Goal: Information Seeking & Learning: Check status

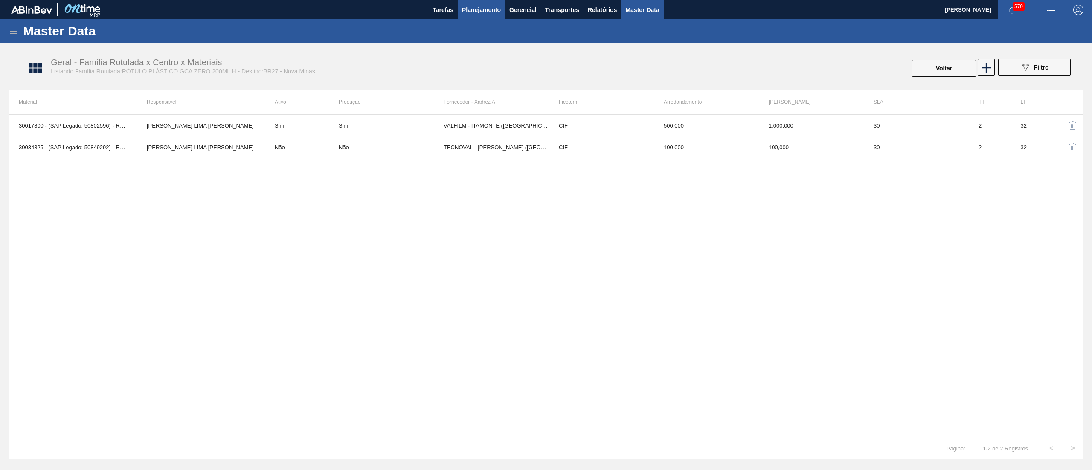
click at [484, 12] on span "Planejamento" at bounding box center [481, 10] width 39 height 10
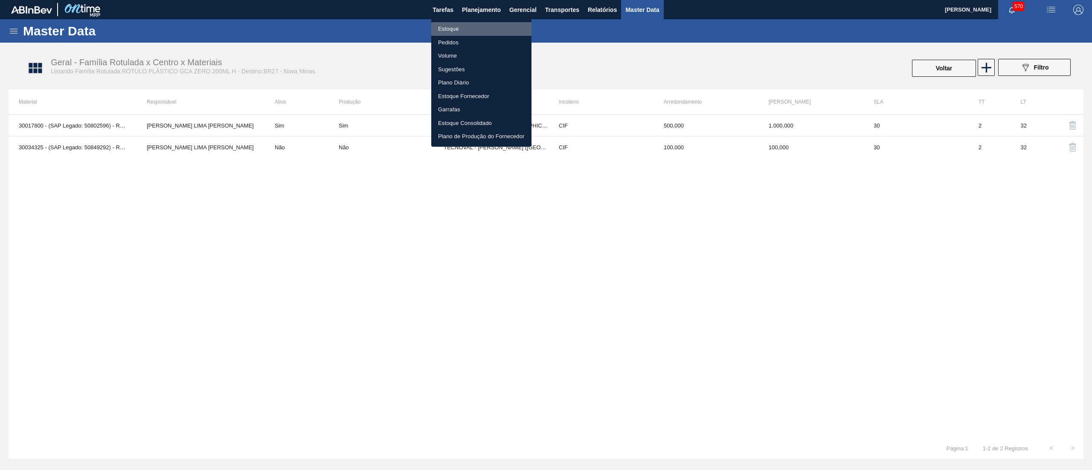
click at [473, 26] on li "Estoque" at bounding box center [481, 29] width 100 height 14
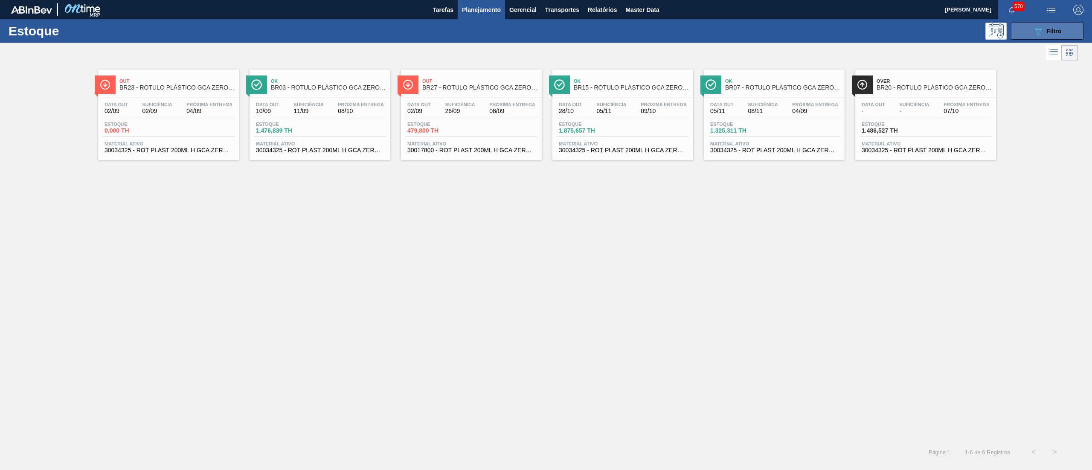
click at [1062, 31] on button "089F7B8B-B2A5-4AFE-B5C0-19BA573D28AC Filtro" at bounding box center [1047, 31] width 73 height 17
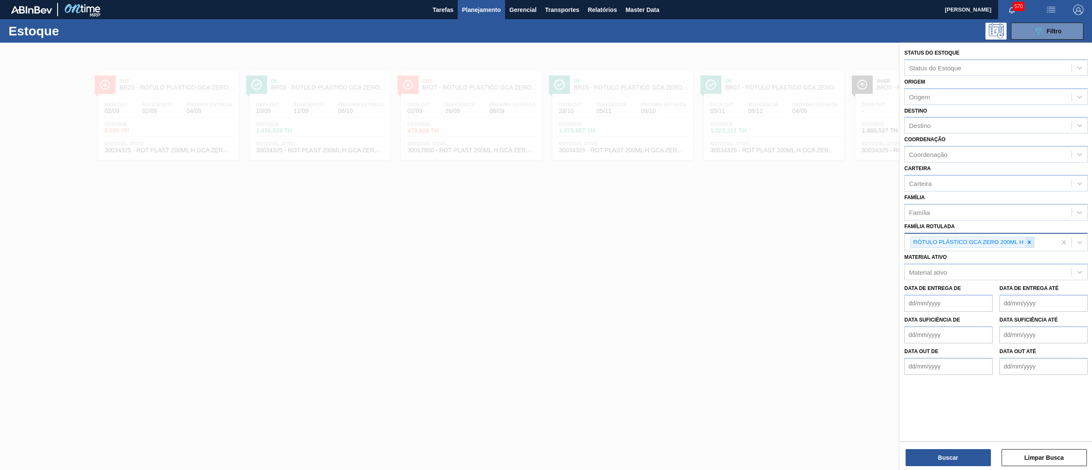
click at [1026, 240] on div at bounding box center [1029, 242] width 9 height 11
click at [1026, 240] on div "Família Rotulada" at bounding box center [988, 241] width 167 height 12
type Rotulada "fly"
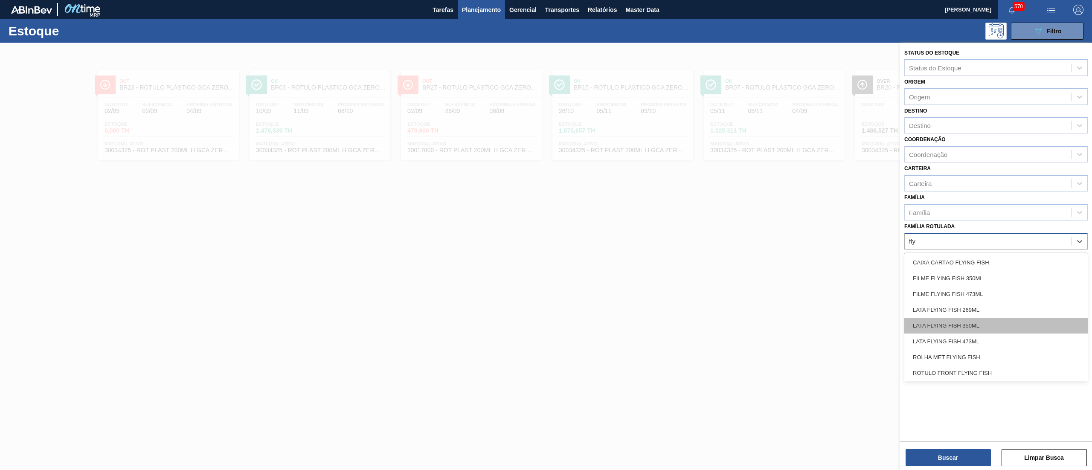
click at [985, 318] on div "LATA FLYING FISH 350ML" at bounding box center [996, 326] width 183 height 16
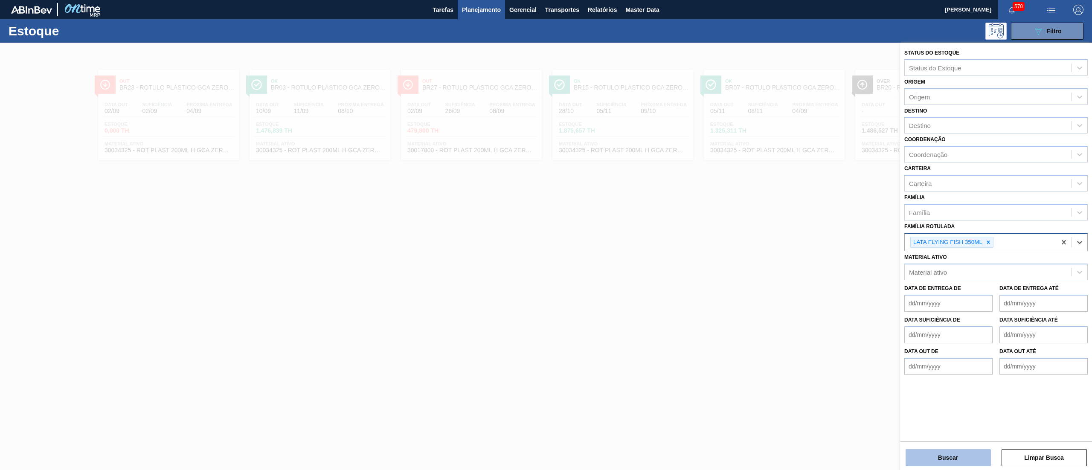
click at [930, 455] on button "Buscar" at bounding box center [948, 457] width 85 height 17
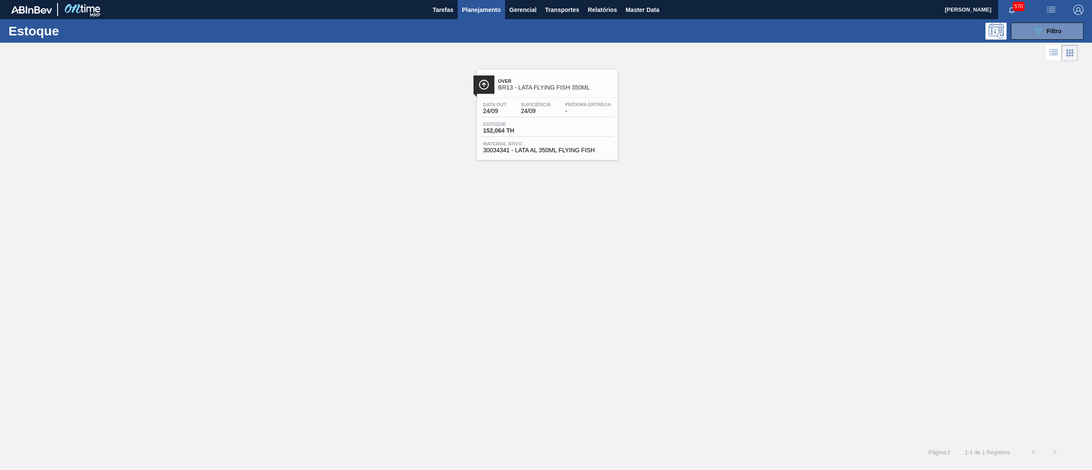
click at [539, 152] on span "30034341 - LATA AL 350ML FLYING FISH" at bounding box center [547, 150] width 128 height 6
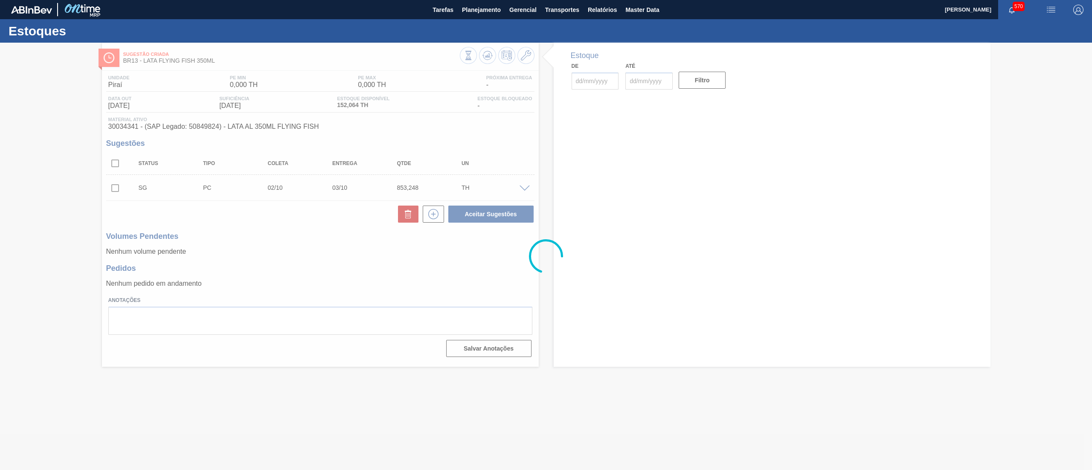
type input "[DATE]"
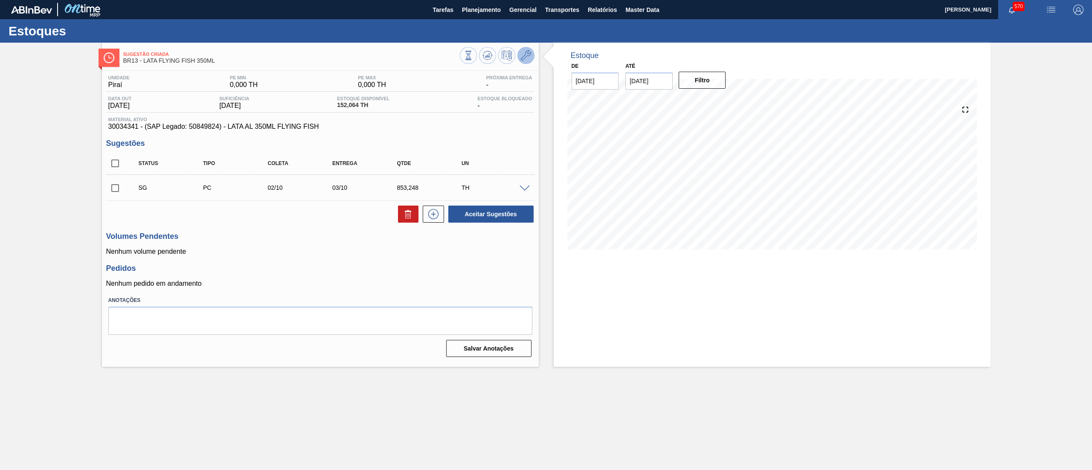
click at [524, 59] on icon at bounding box center [526, 55] width 10 height 10
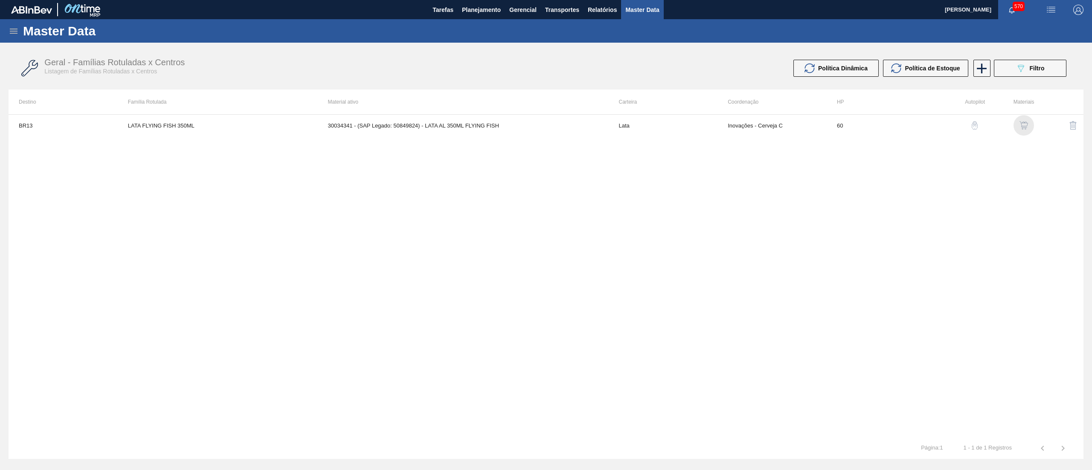
click at [1023, 123] on img "button" at bounding box center [1024, 125] width 9 height 9
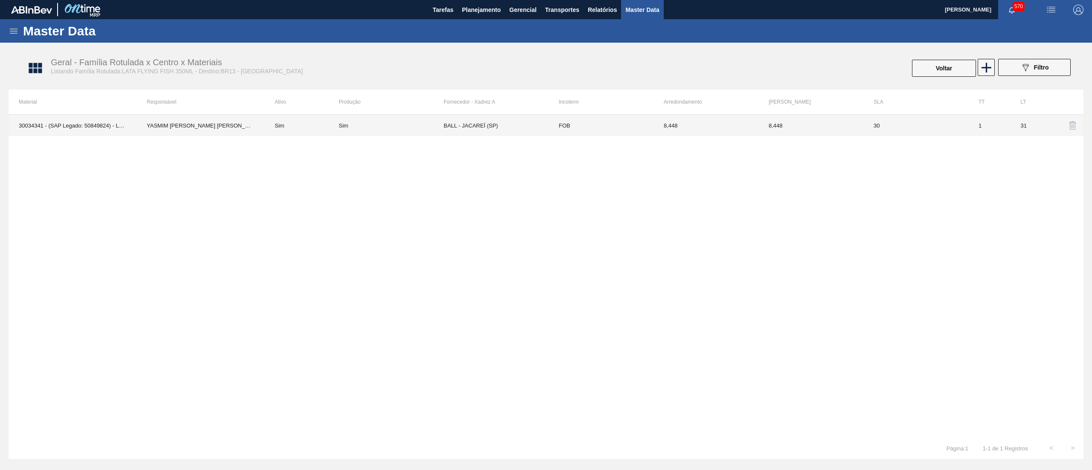
click at [523, 122] on td "BALL - JACAREÍ (SP)" at bounding box center [496, 125] width 105 height 21
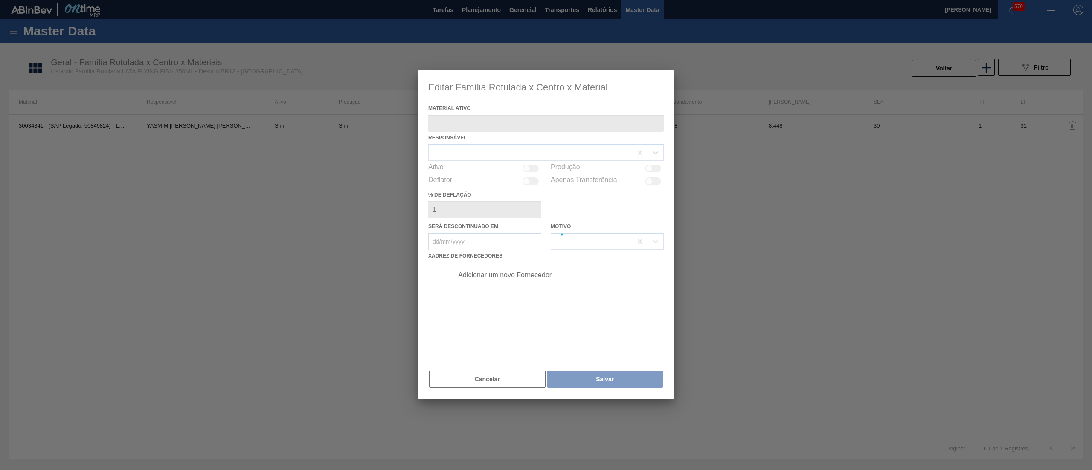
type ativo "30034341 - (SAP Legado: 50849824) - LATA AL 350ML FLYING FISH"
checkbox input "true"
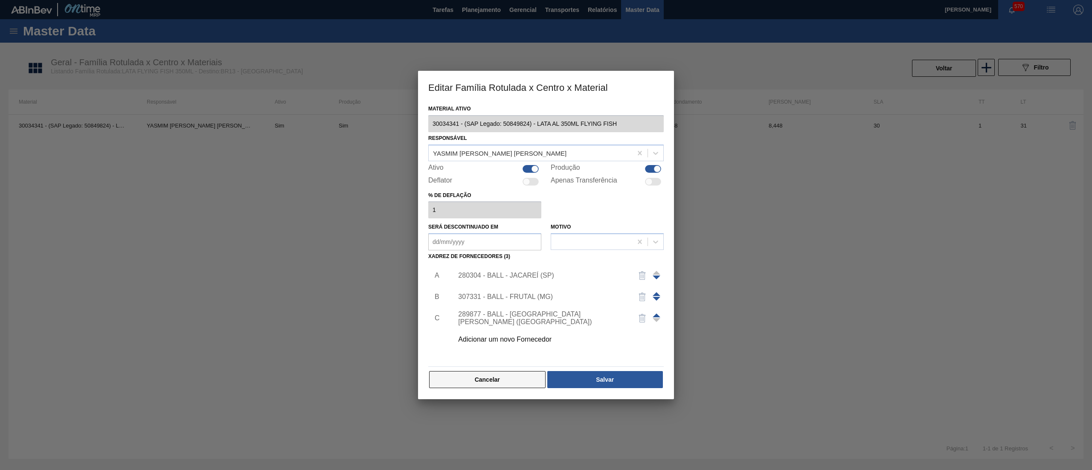
click at [497, 373] on button "Cancelar" at bounding box center [487, 379] width 116 height 17
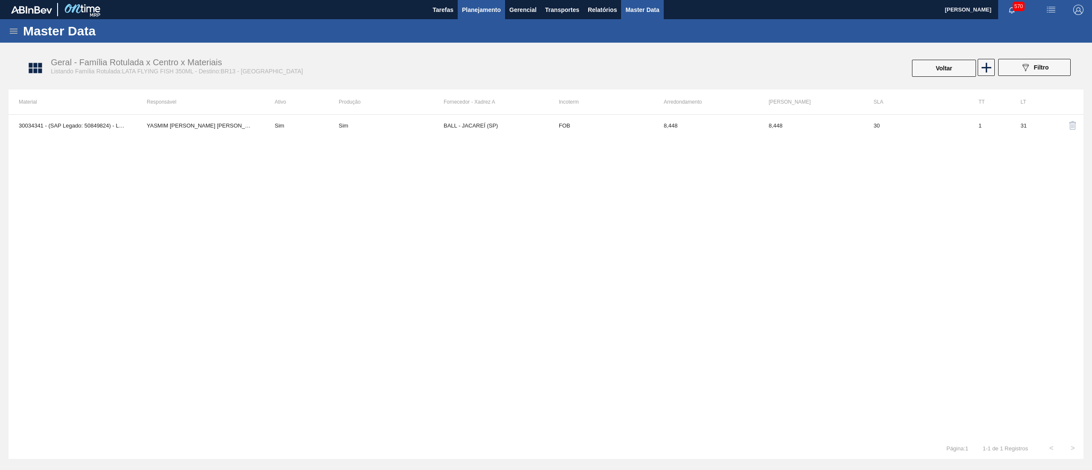
click at [485, 11] on span "Planejamento" at bounding box center [481, 10] width 39 height 10
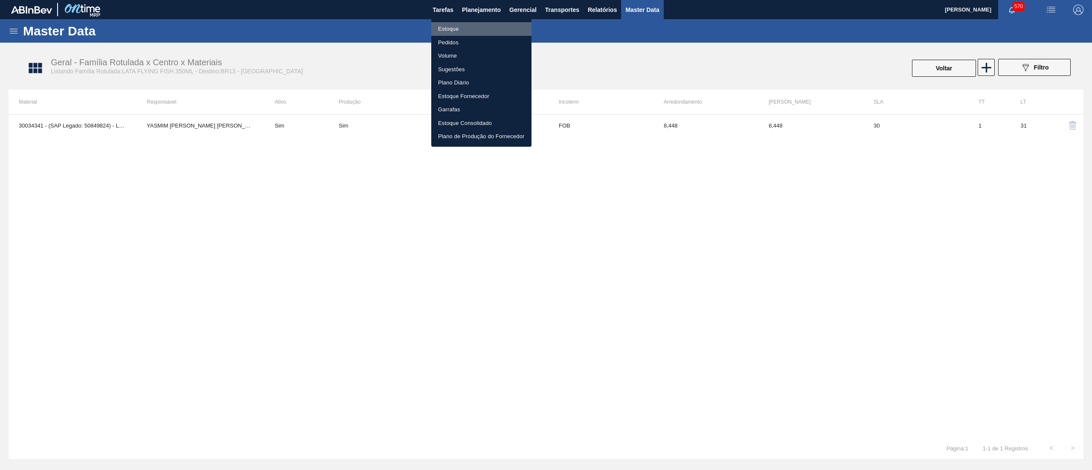
click at [471, 30] on li "Estoque" at bounding box center [481, 29] width 100 height 14
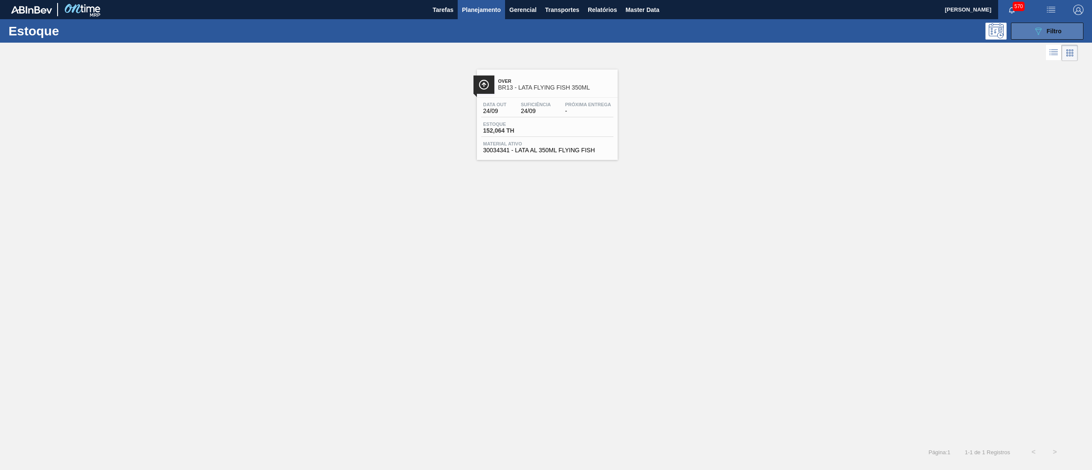
click at [1051, 31] on span "Filtro" at bounding box center [1054, 31] width 15 height 7
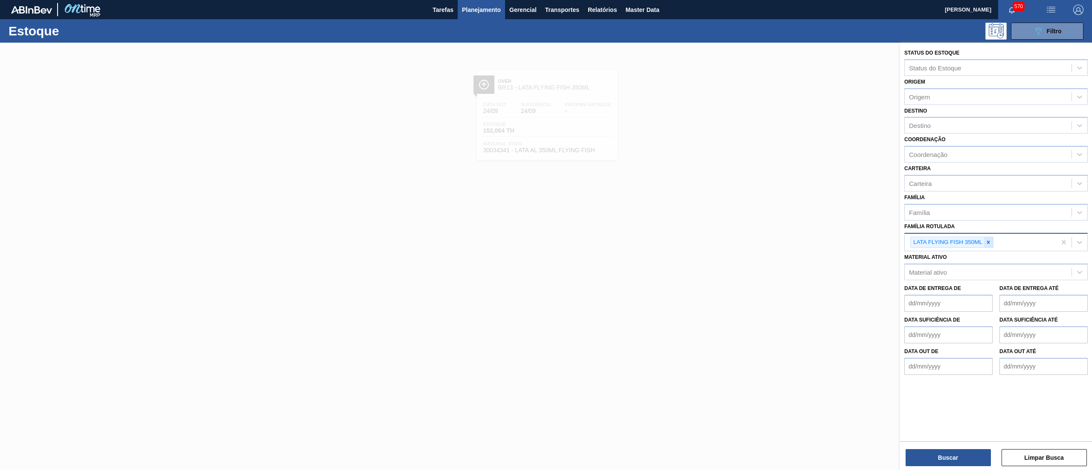
click at [986, 239] on icon at bounding box center [989, 242] width 6 height 6
type Rotulada "enzima alp"
click at [972, 230] on div "Família Rotulada option LATA FLYING FISH 350ML, deselected. Use Up and Down to …" at bounding box center [996, 235] width 183 height 29
click at [961, 273] on div "Material ativo" at bounding box center [988, 270] width 167 height 12
type ativo "alpha"
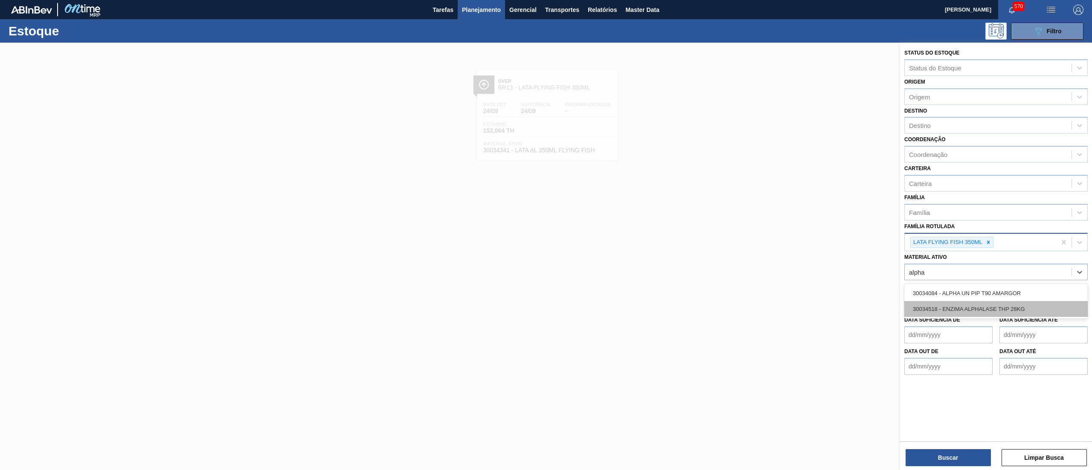
click at [1036, 304] on div "30034518 - ENZIMA ALPHALASE THP 28KG" at bounding box center [996, 309] width 183 height 16
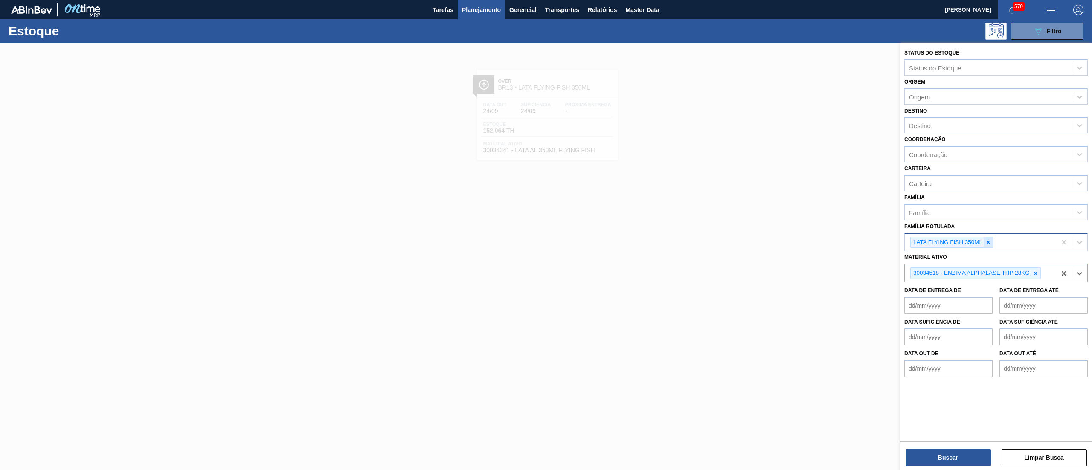
click at [990, 240] on icon at bounding box center [989, 242] width 6 height 6
click at [926, 457] on button "Buscar" at bounding box center [948, 457] width 85 height 17
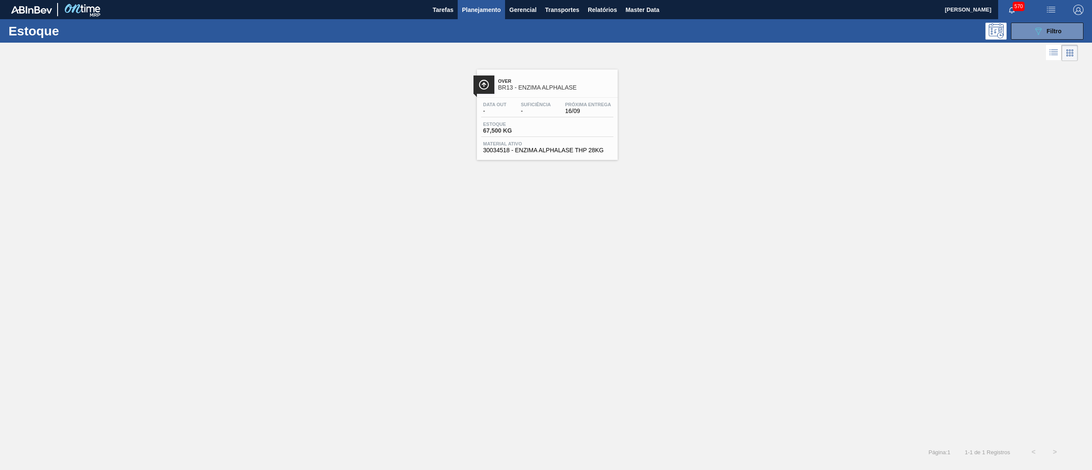
click at [546, 150] on span "30034518 - ENZIMA ALPHALASE THP 28KG" at bounding box center [547, 150] width 128 height 6
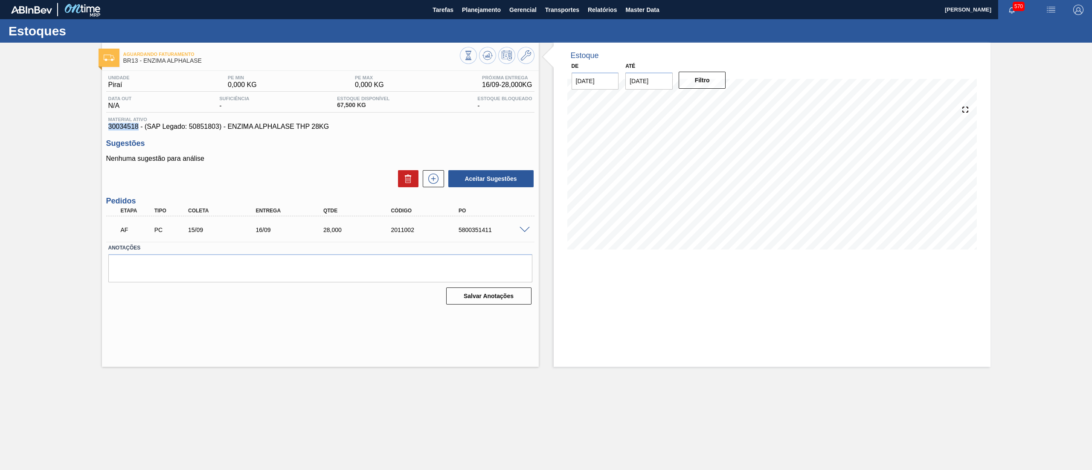
drag, startPoint x: 108, startPoint y: 128, endPoint x: 137, endPoint y: 128, distance: 29.0
click at [137, 128] on span "30034518 - (SAP Legado: 50851803) - ENZIMA ALPHALASE THP 28KG" at bounding box center [320, 127] width 424 height 8
copy span "30034518"
click at [468, 12] on span "Planejamento" at bounding box center [481, 10] width 39 height 10
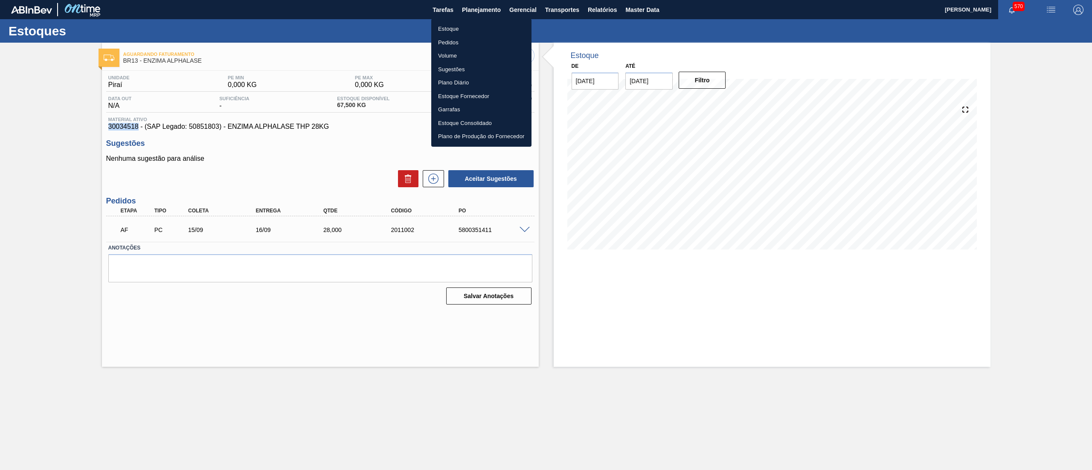
click at [469, 26] on li "Estoque" at bounding box center [481, 29] width 100 height 14
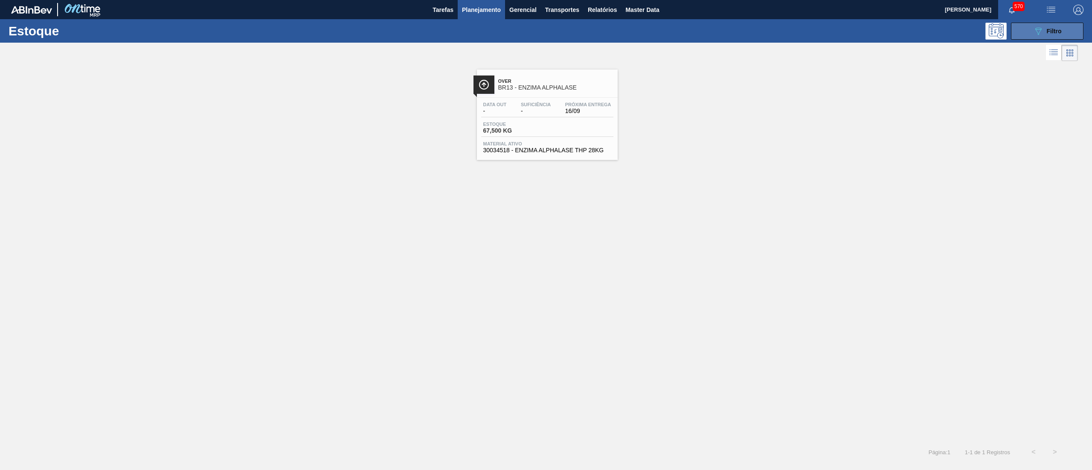
click at [1033, 25] on button "089F7B8B-B2A5-4AFE-B5C0-19BA573D28AC Filtro" at bounding box center [1047, 31] width 73 height 17
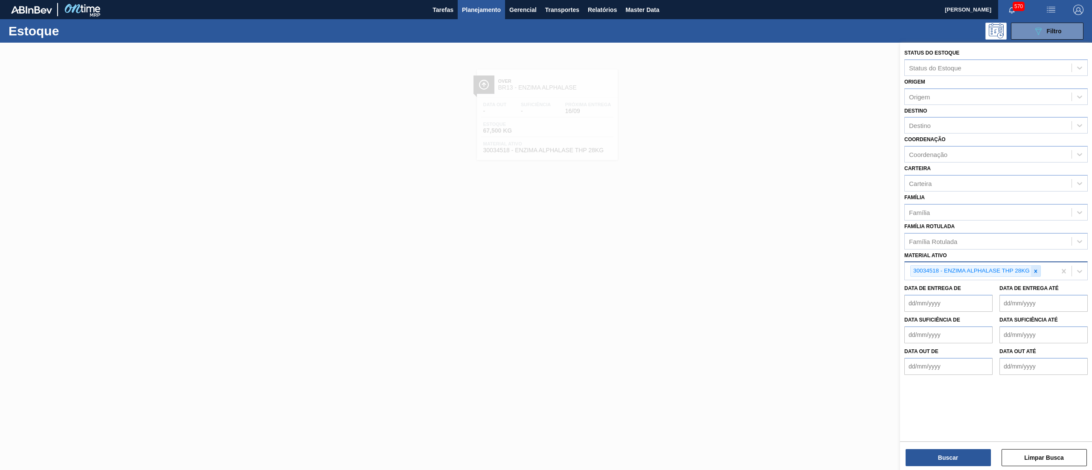
click at [1038, 271] on icon at bounding box center [1036, 271] width 6 height 6
click at [1009, 237] on div "Família Rotulada" at bounding box center [988, 241] width 167 height 12
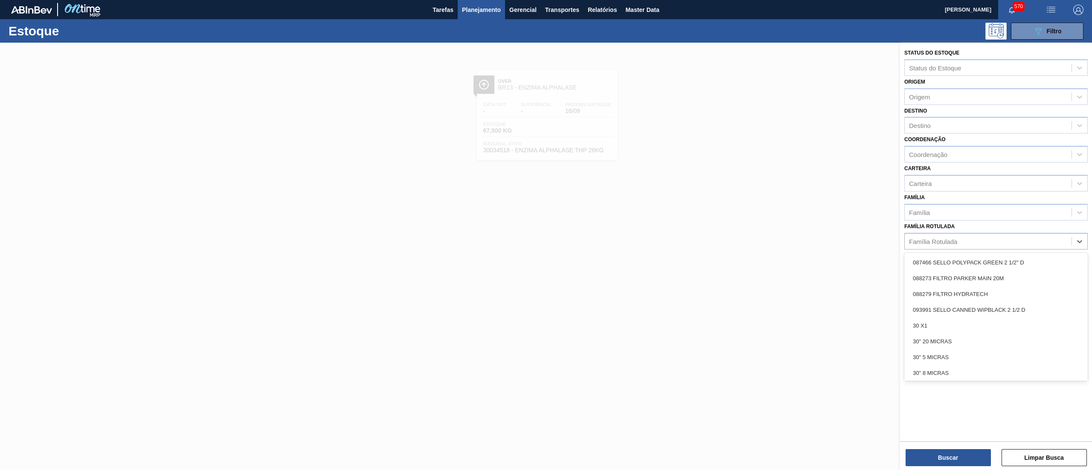
click at [1004, 230] on div "Família Rotulada option 087466 SELLO POLYPACK GREEN 2 1/2" D focused, 1 of 101.…" at bounding box center [996, 235] width 183 height 29
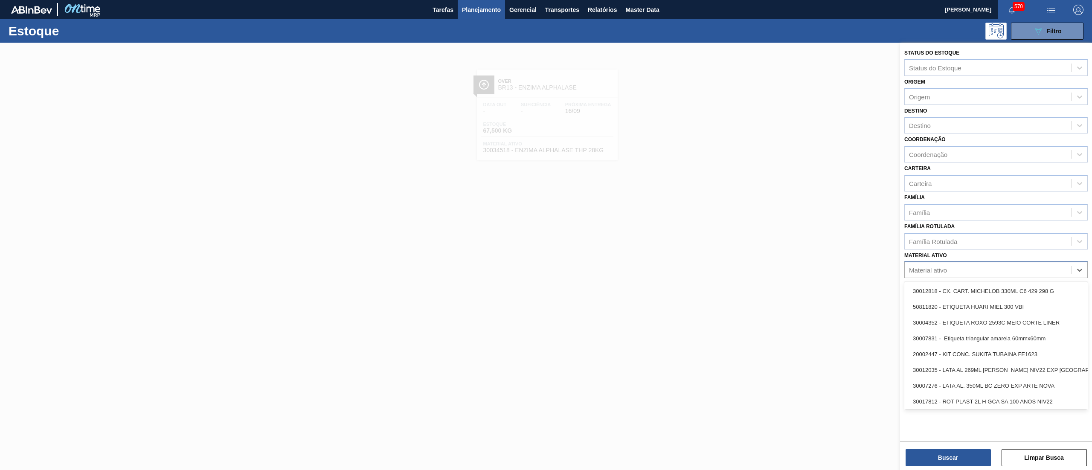
click at [994, 262] on div "Material ativo" at bounding box center [996, 270] width 183 height 17
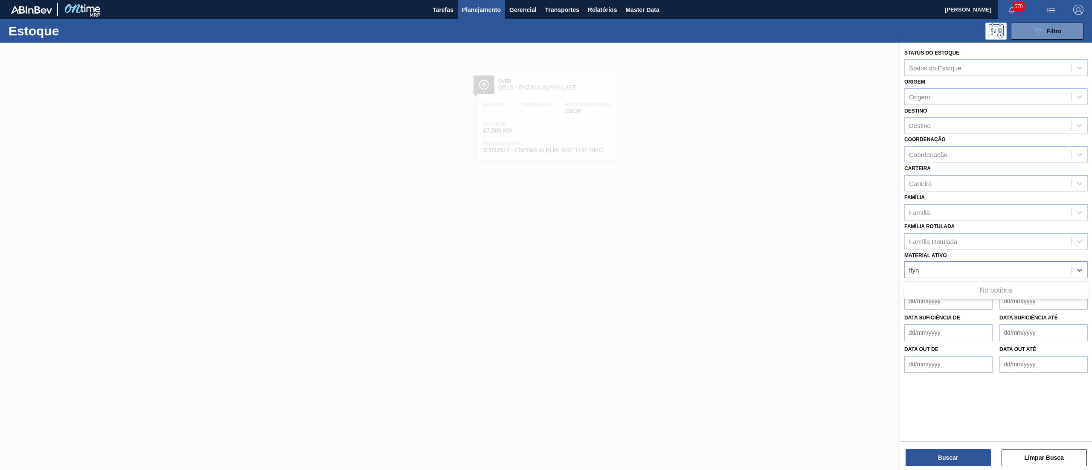
type ativo "fly"
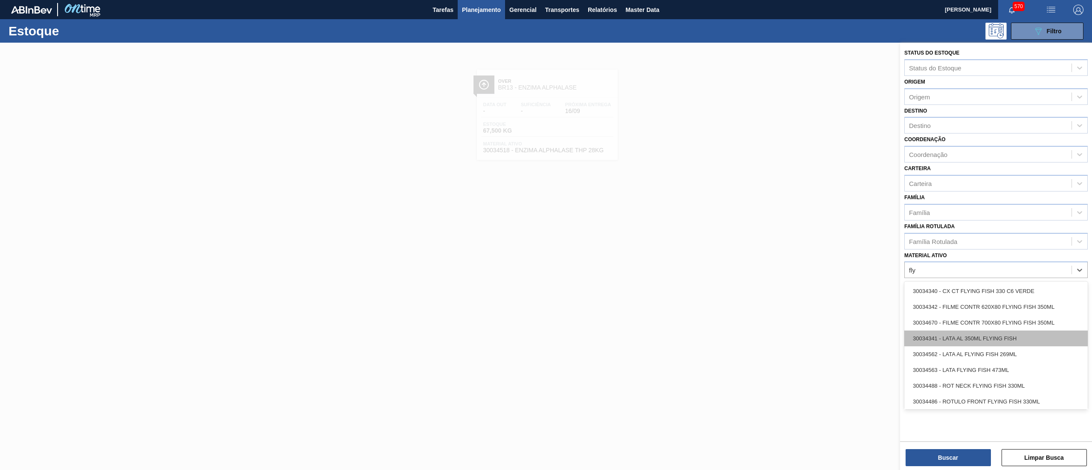
click at [987, 336] on div "30034341 - LATA AL 350ML FLYING FISH" at bounding box center [996, 339] width 183 height 16
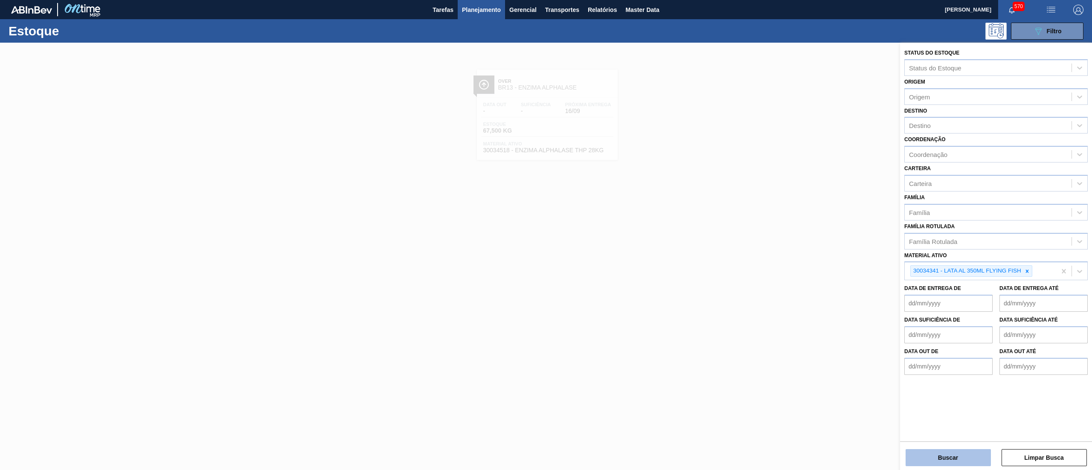
click at [926, 451] on button "Buscar" at bounding box center [948, 457] width 85 height 17
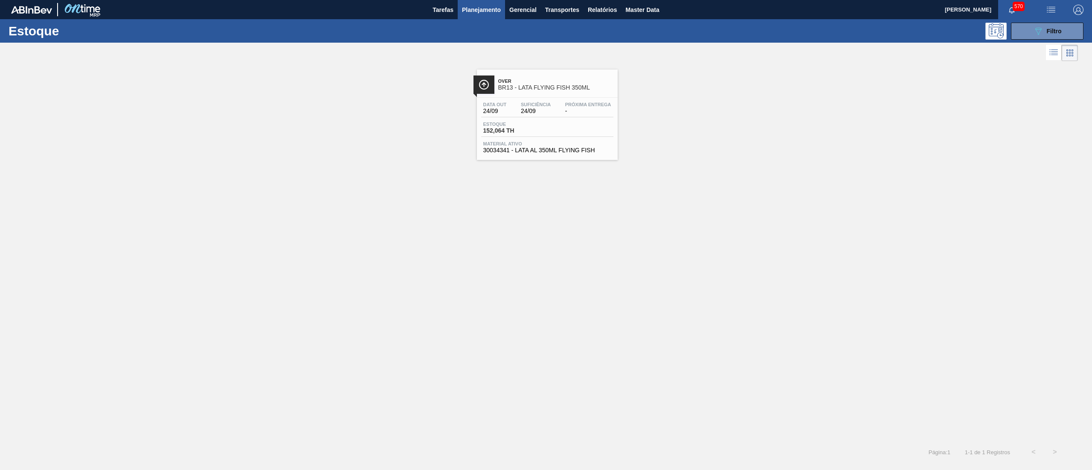
click at [547, 152] on span "30034341 - LATA AL 350ML FLYING FISH" at bounding box center [547, 150] width 128 height 6
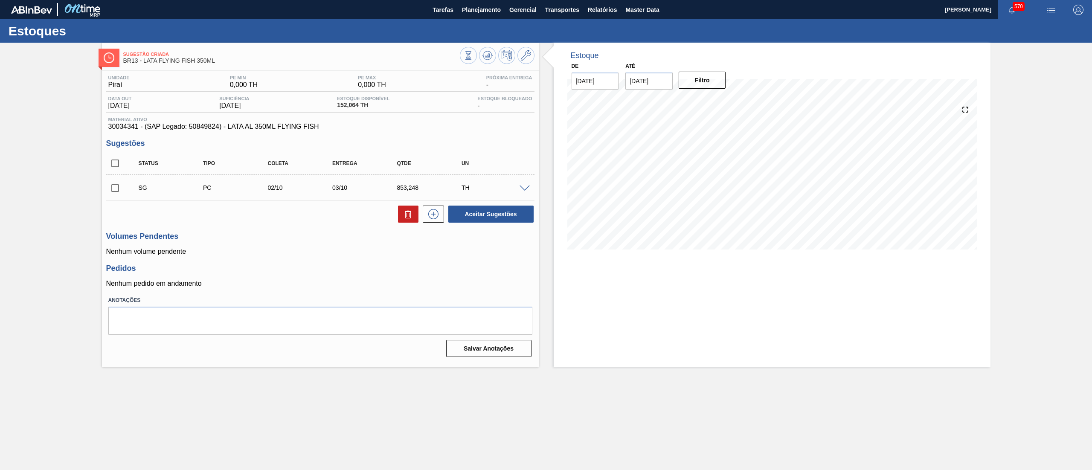
click at [311, 125] on span "30034341 - (SAP Legado: 50849824) - LATA AL 350ML FLYING FISH" at bounding box center [320, 127] width 424 height 8
drag, startPoint x: 323, startPoint y: 129, endPoint x: 90, endPoint y: 127, distance: 233.0
click at [90, 127] on div "Sugestão Criada BR13 - LATA FLYING FISH 350ML Unidade Piraí PE MIN 0,000 TH PE …" at bounding box center [546, 205] width 1092 height 324
copy span "30034341 - (SAP Legado: 50849824) - LATA AL 350ML FLYING FISH"
click at [489, 11] on span "Planejamento" at bounding box center [481, 10] width 39 height 10
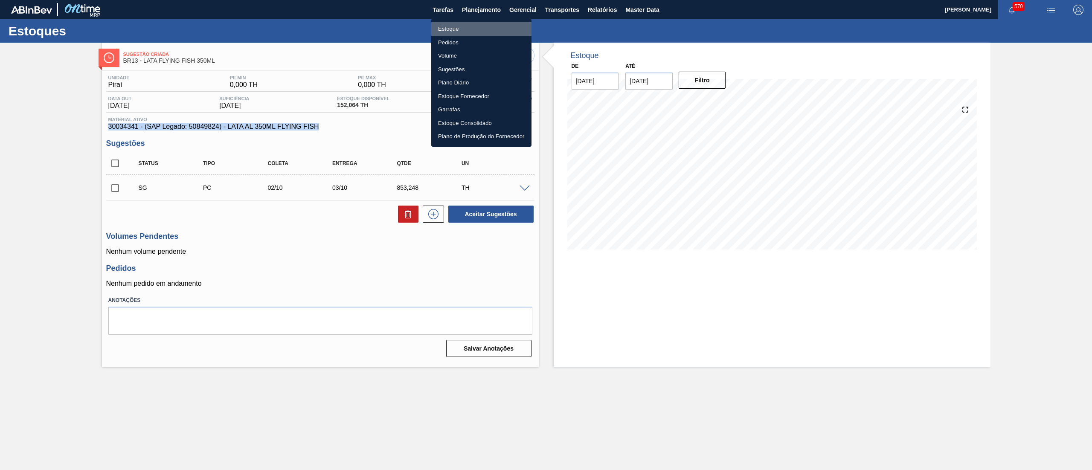
click at [461, 31] on li "Estoque" at bounding box center [481, 29] width 100 height 14
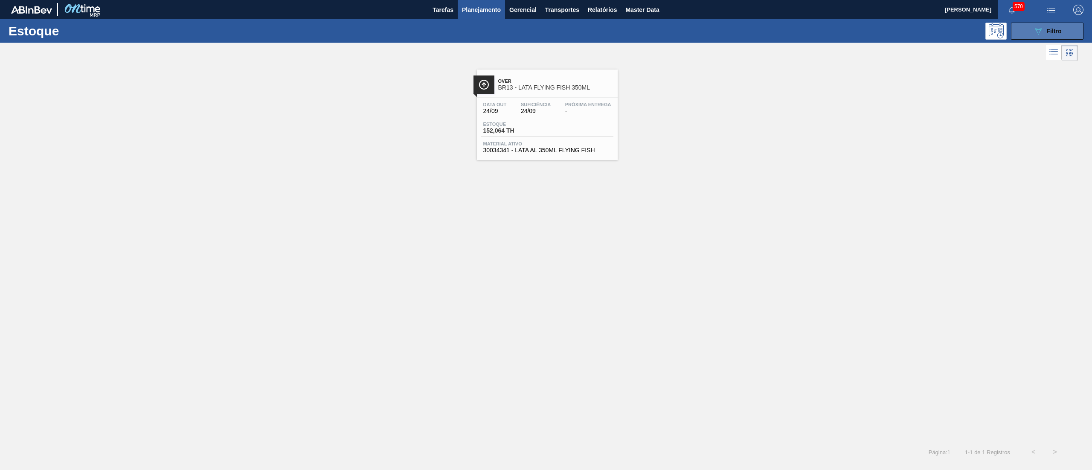
click at [1035, 30] on icon "089F7B8B-B2A5-4AFE-B5C0-19BA573D28AC" at bounding box center [1038, 31] width 10 height 10
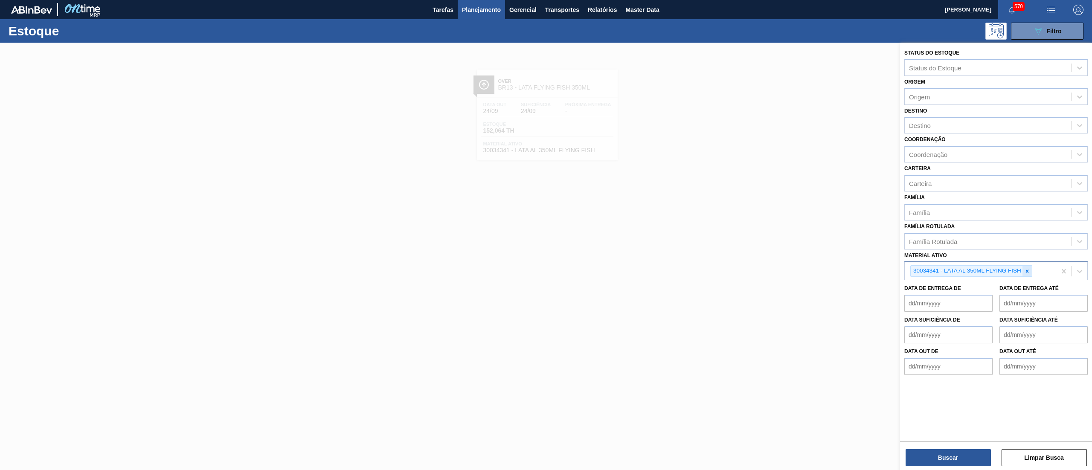
click at [1030, 268] on icon at bounding box center [1027, 271] width 6 height 6
click at [1003, 238] on div "Família Rotulada" at bounding box center [988, 241] width 167 height 12
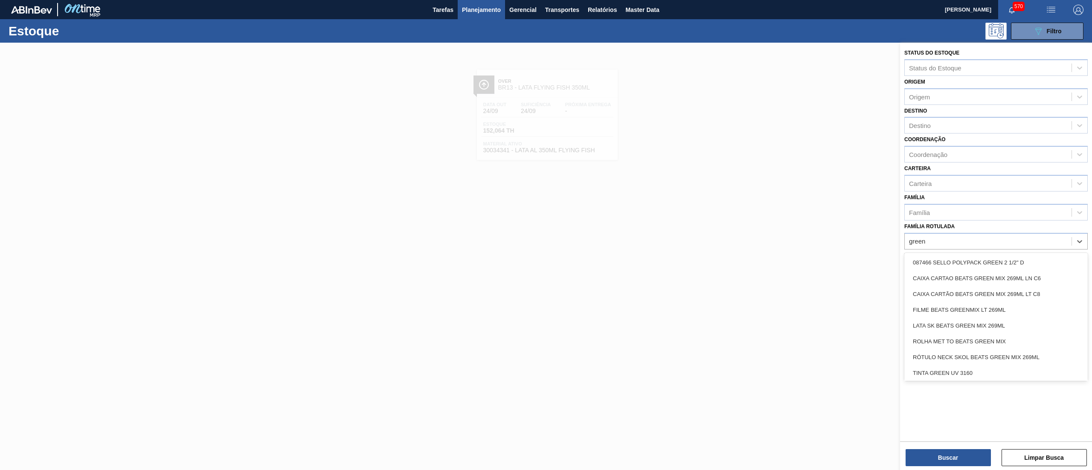
type Rotulada "green"
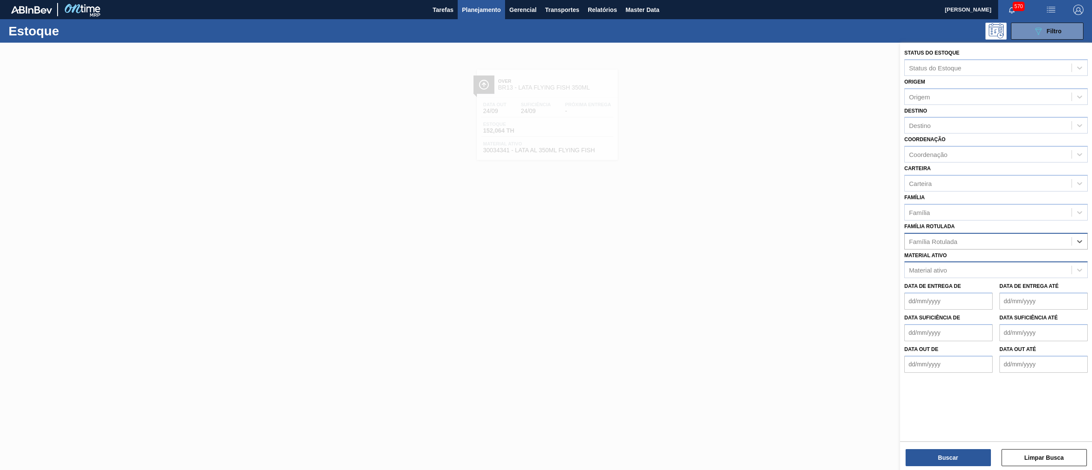
click at [954, 239] on div "Família Rotulada" at bounding box center [933, 241] width 48 height 7
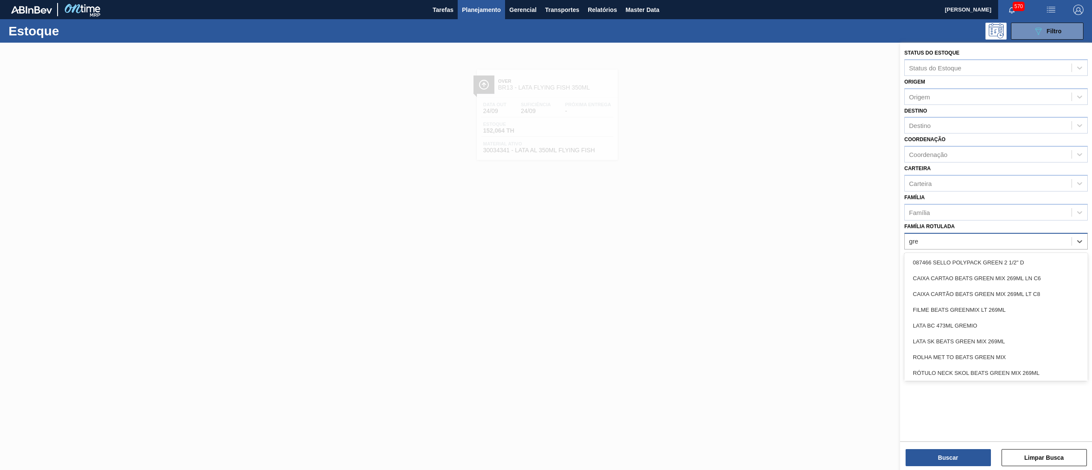
type Rotulada "gree"
click at [972, 304] on div "FILME BEATS GREENMIX LT 269ML" at bounding box center [996, 308] width 183 height 16
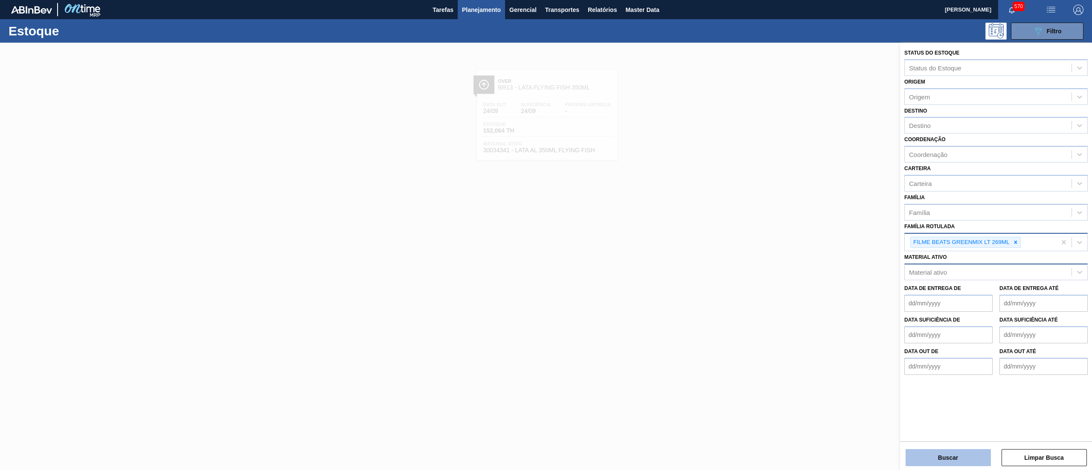
click at [914, 454] on button "Buscar" at bounding box center [948, 457] width 85 height 17
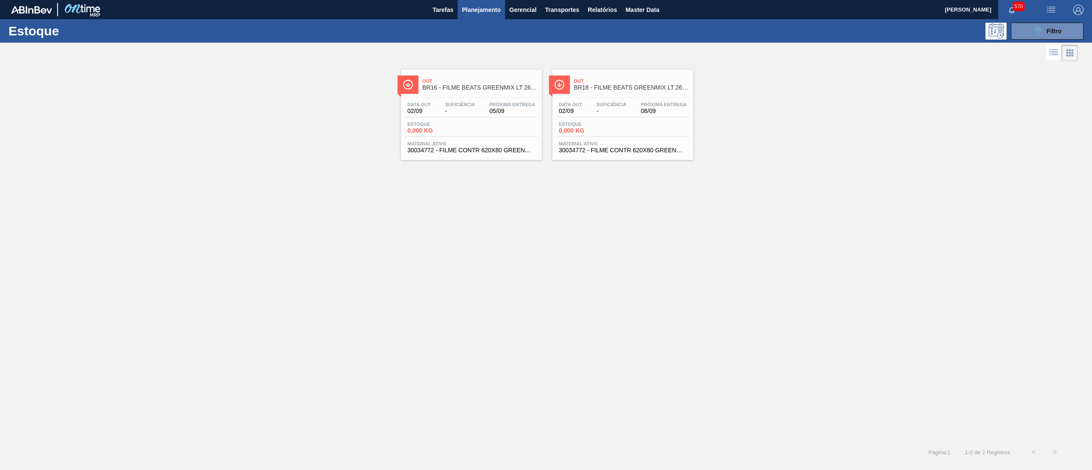
click at [492, 153] on span "30034772 - FILME CONTR 620X80 GREENMIX 269ML HO" at bounding box center [471, 150] width 128 height 6
click at [625, 154] on div "Data out 02/09 Suficiência - Próxima Entrega 08/09 Estoque 0,000 KG Material at…" at bounding box center [623, 127] width 141 height 58
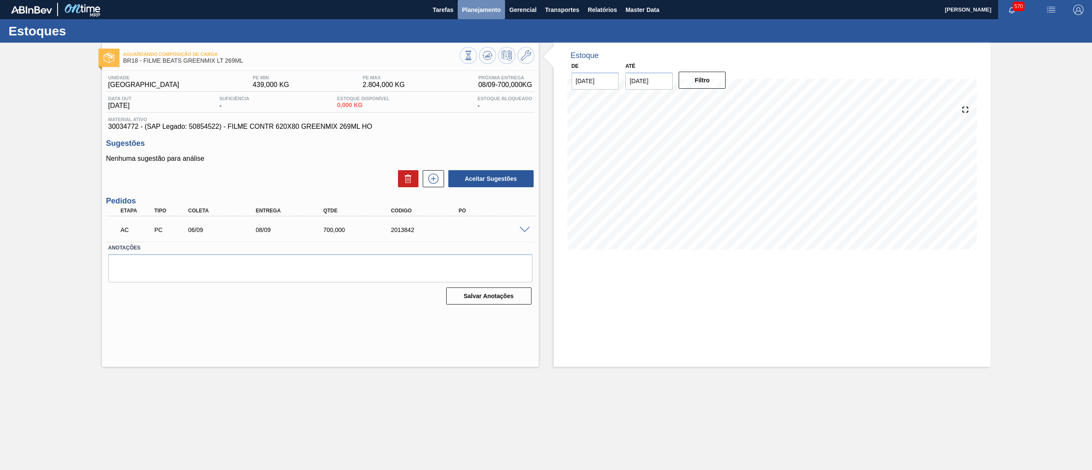
click at [469, 6] on span "Planejamento" at bounding box center [481, 10] width 39 height 10
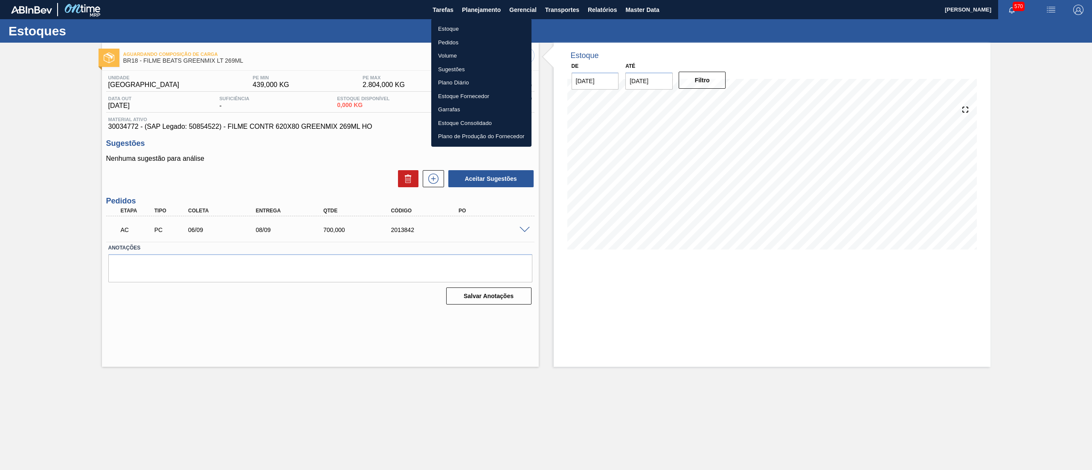
click at [461, 29] on li "Estoque" at bounding box center [481, 29] width 100 height 14
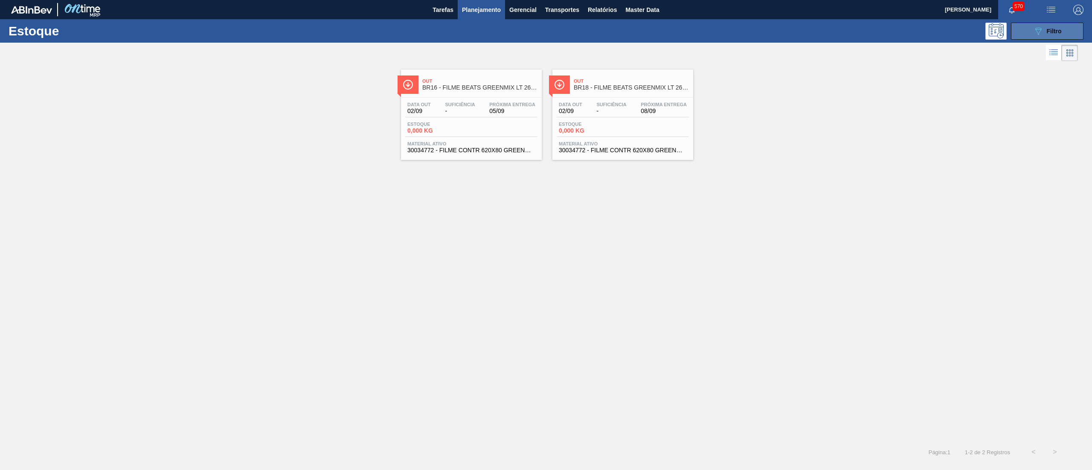
click at [1060, 29] on span "Filtro" at bounding box center [1054, 31] width 15 height 7
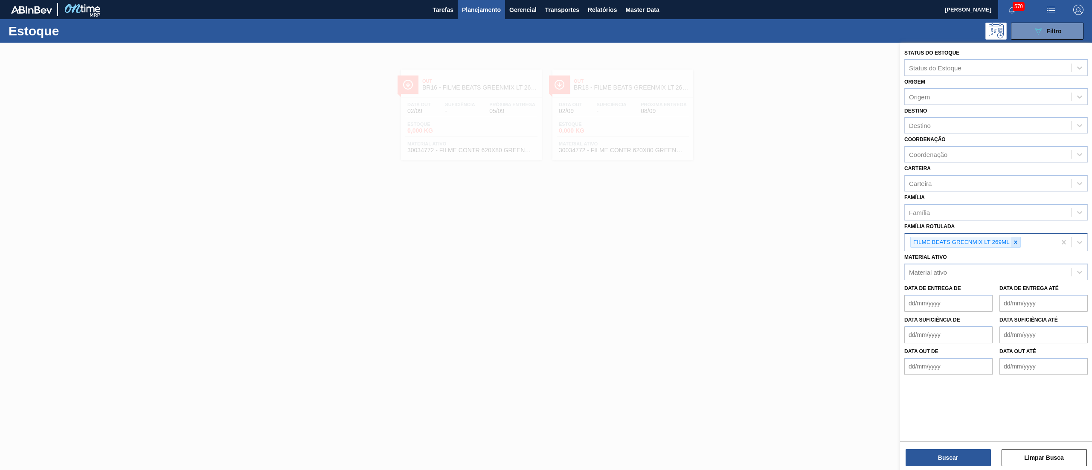
click at [1017, 239] on icon at bounding box center [1016, 242] width 6 height 6
click at [976, 275] on div "Material ativo" at bounding box center [996, 270] width 183 height 17
click at [969, 271] on div "Material ativo" at bounding box center [988, 270] width 167 height 12
paste ativo "SC1424031"
type ativo "SC1424031"
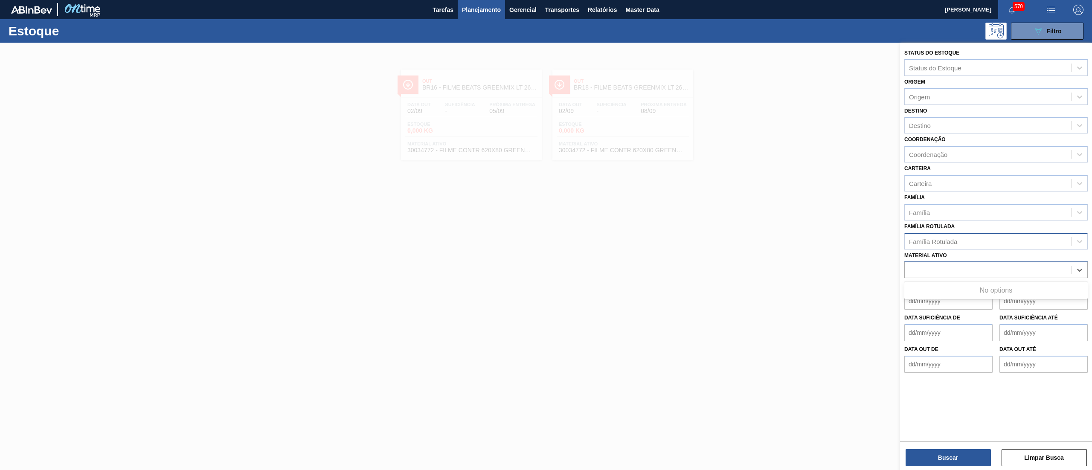
click at [969, 271] on div "SC1424031" at bounding box center [988, 270] width 167 height 12
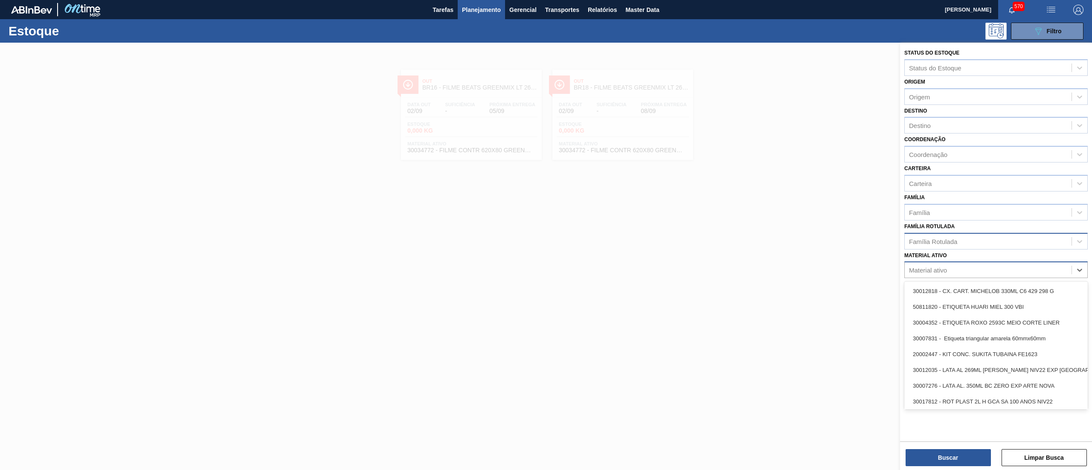
click at [944, 267] on div "Material ativo" at bounding box center [928, 270] width 38 height 7
paste ativo "30036580"
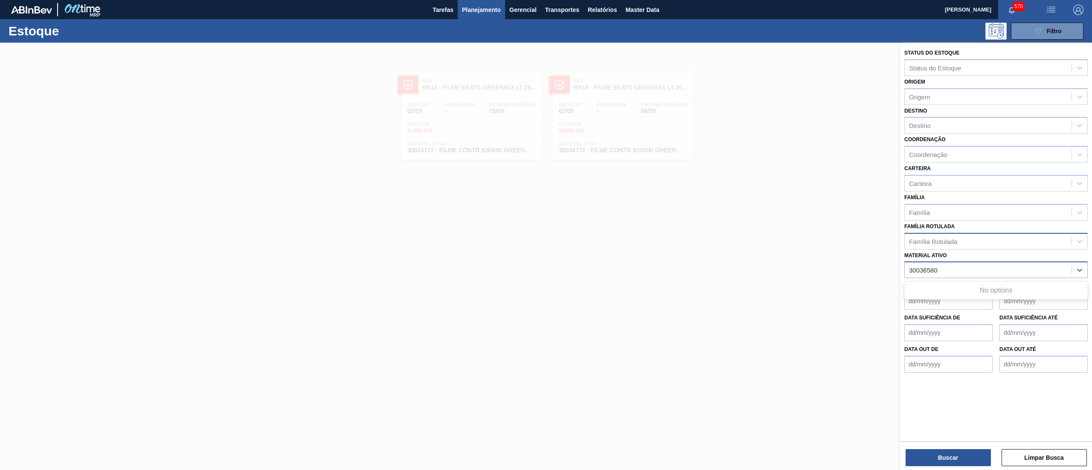
type ativo "30036580"
click at [864, 247] on div at bounding box center [546, 278] width 1092 height 470
